Goal: Task Accomplishment & Management: Use online tool/utility

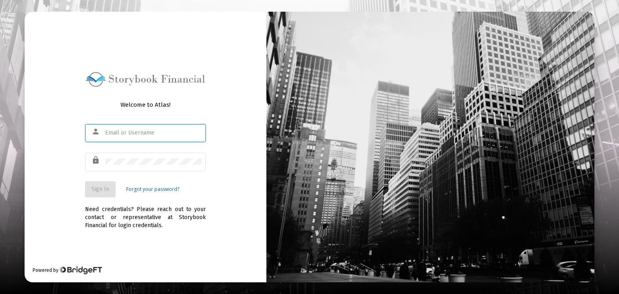
type input "[EMAIL_ADDRESS][PERSON_NAME][DOMAIN_NAME]"
click at [109, 192] on span "Sign In" at bounding box center [100, 189] width 18 height 7
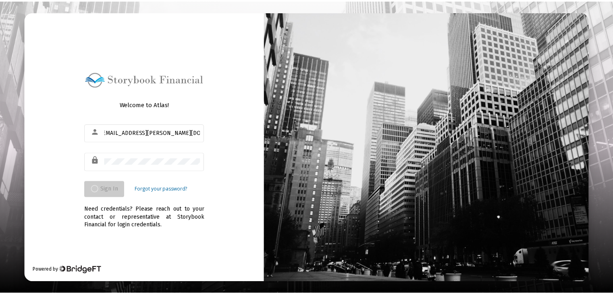
scroll to position [0, 0]
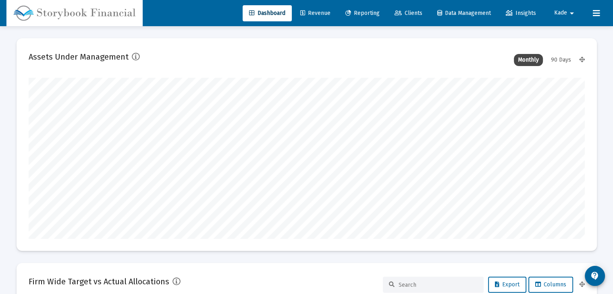
scroll to position [161, 556]
type input "[DATE]"
type input "[EMAIL_ADDRESS][PERSON_NAME][DOMAIN_NAME]"
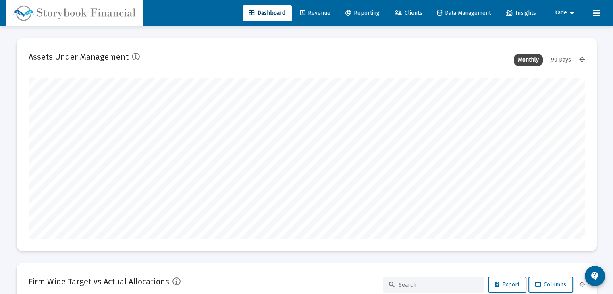
scroll to position [161, 299]
